Goal: Task Accomplishment & Management: Use online tool/utility

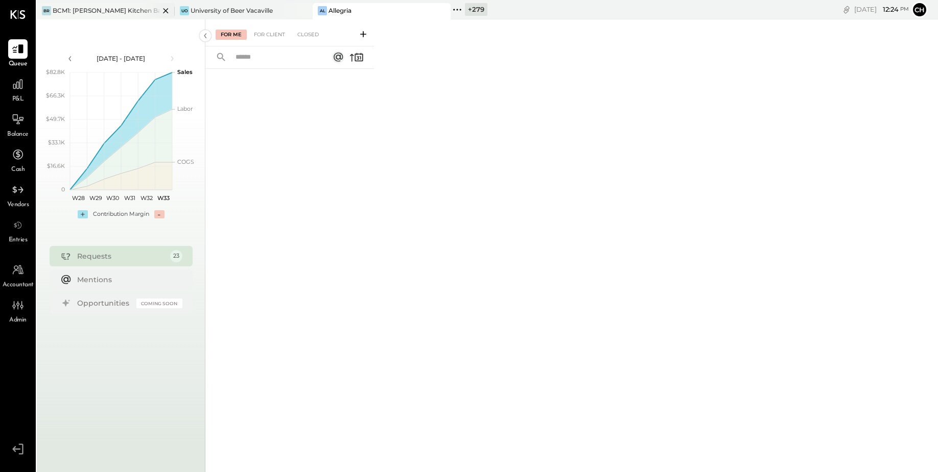
click at [163, 10] on icon at bounding box center [165, 11] width 13 height 12
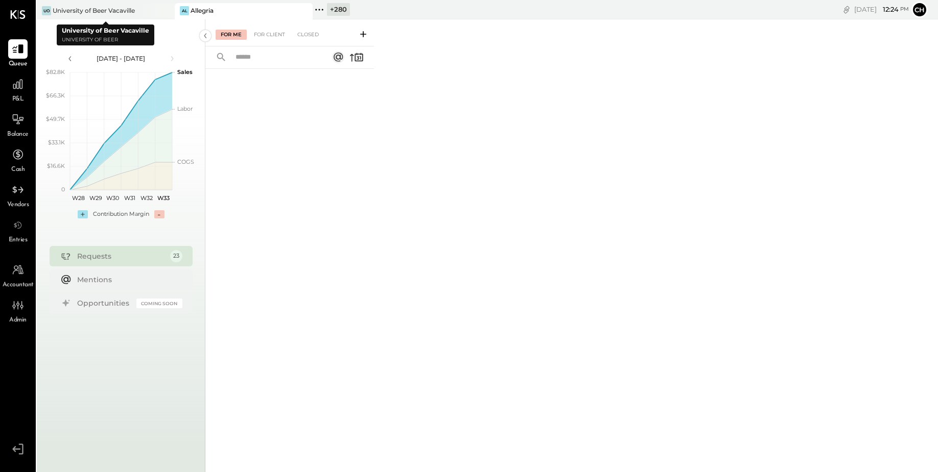
click at [163, 10] on icon at bounding box center [165, 11] width 13 height 12
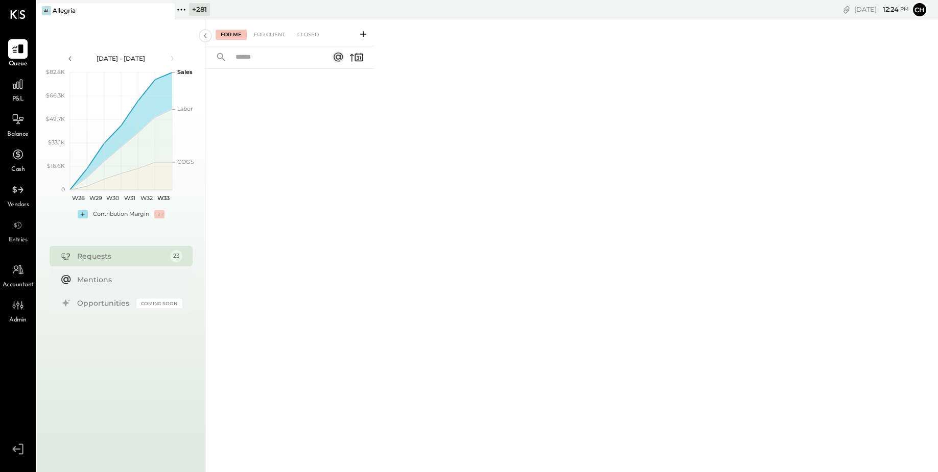
click at [163, 10] on icon at bounding box center [165, 11] width 13 height 12
click at [41, 10] on icon at bounding box center [43, 9] width 13 height 13
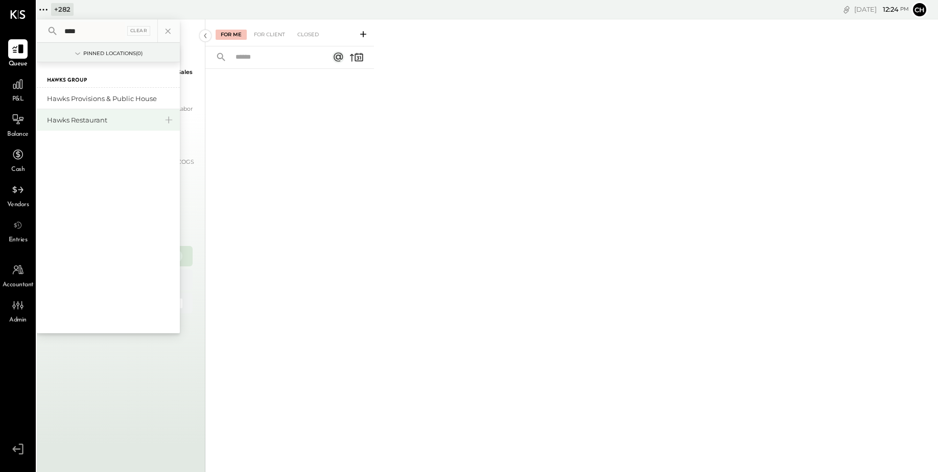
type input "****"
click at [106, 125] on div "Hawks Restaurant" at bounding box center [102, 120] width 110 height 10
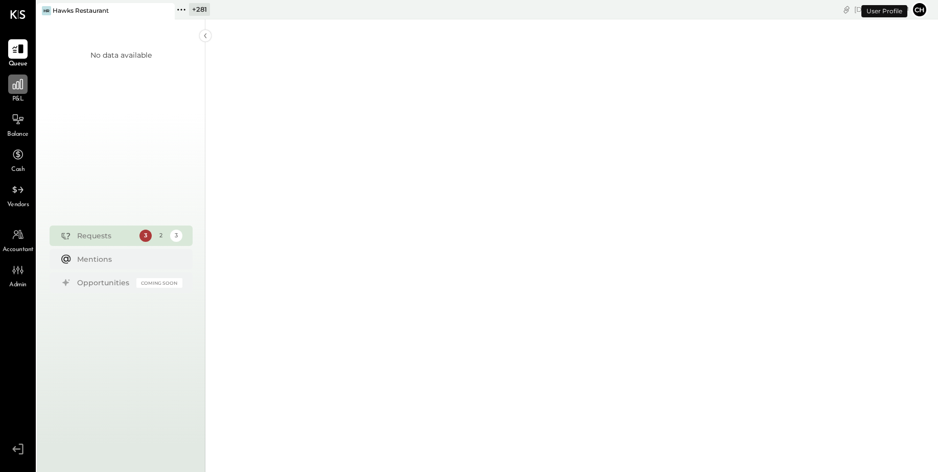
click at [16, 90] on icon at bounding box center [17, 84] width 13 height 13
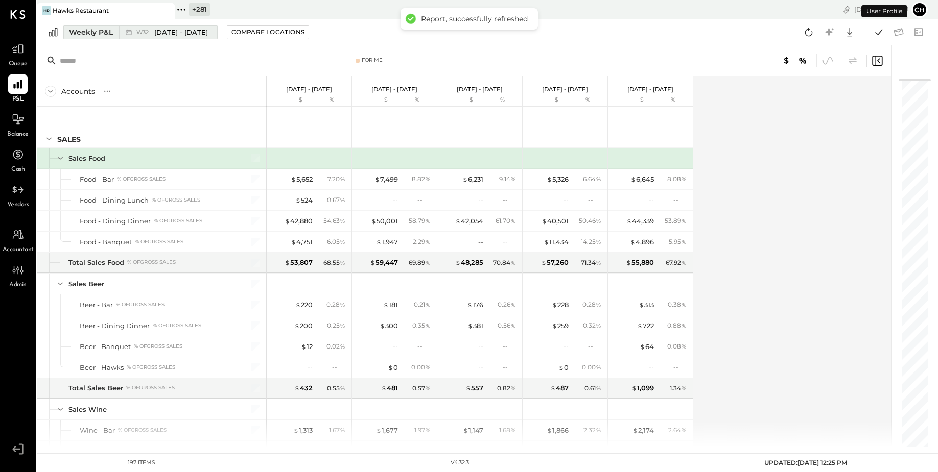
click at [144, 35] on div "W32 [DATE] - [DATE]" at bounding box center [172, 33] width 72 height 10
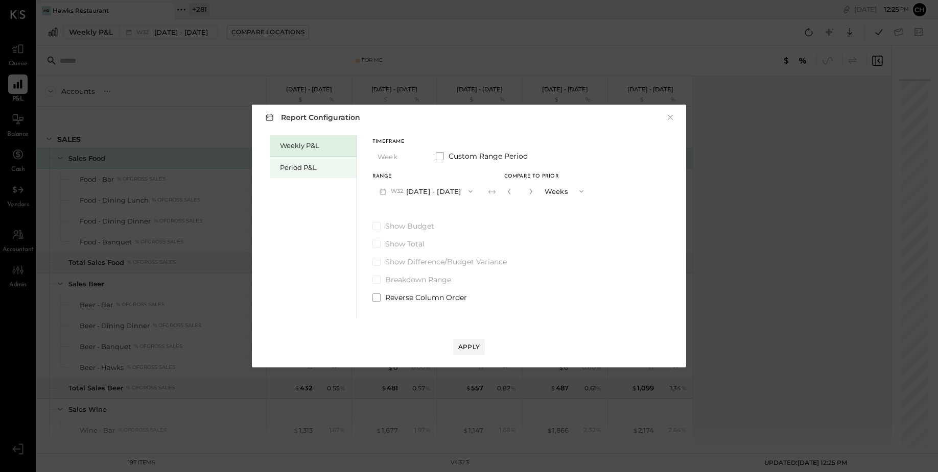
click at [293, 165] on div "Period P&L" at bounding box center [316, 168] width 72 height 10
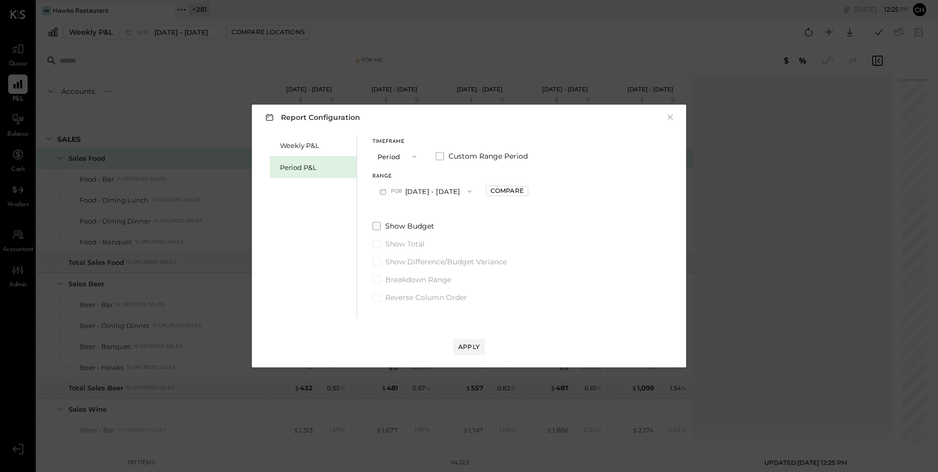
click at [375, 230] on span at bounding box center [376, 226] width 8 height 8
click at [471, 349] on div "Apply" at bounding box center [468, 347] width 21 height 9
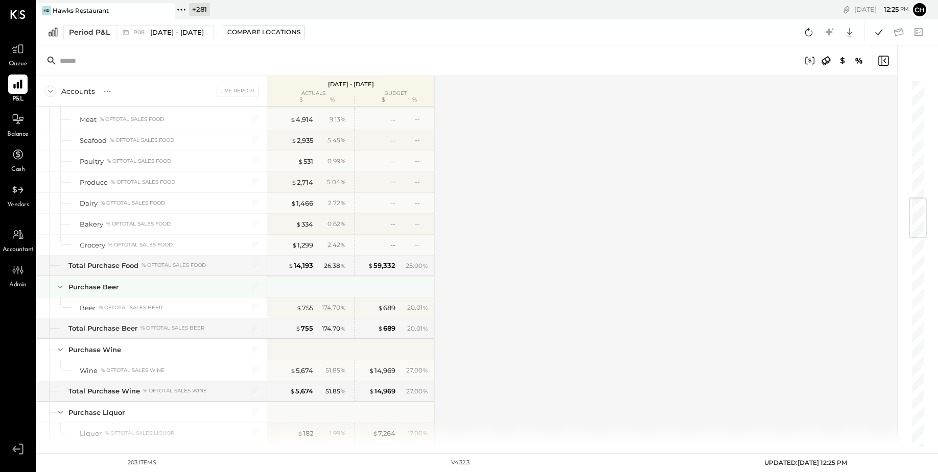
scroll to position [1139, 0]
